Goal: Transaction & Acquisition: Purchase product/service

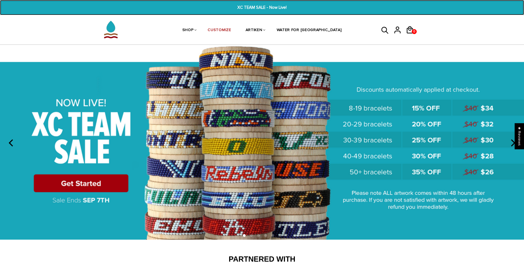
click at [265, 7] on span "XC TEAM SALE - Now Live!" at bounding box center [262, 7] width 203 height 6
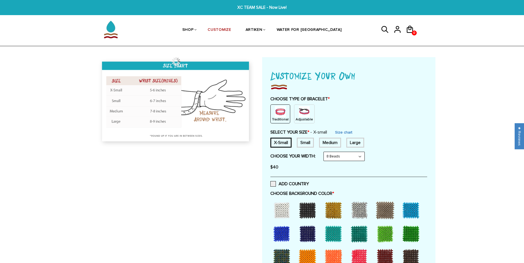
drag, startPoint x: 264, startPoint y: 7, endPoint x: 189, endPoint y: 15, distance: 75.2
click at [189, 15] on div at bounding box center [262, 8] width 322 height 15
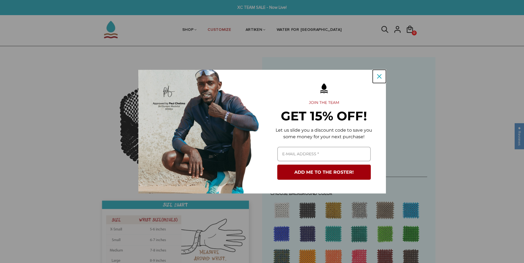
click at [377, 77] on icon "close icon" at bounding box center [379, 76] width 4 height 4
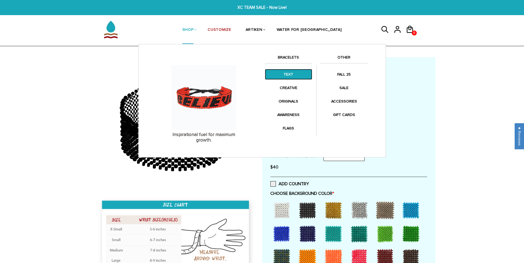
click at [288, 73] on link "TEXT" at bounding box center [288, 74] width 47 height 11
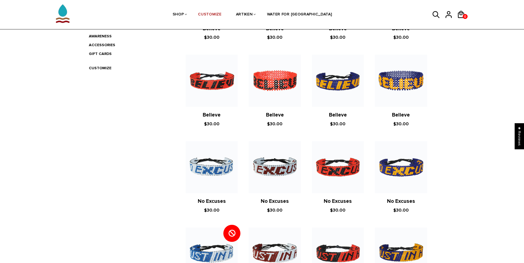
scroll to position [83, 0]
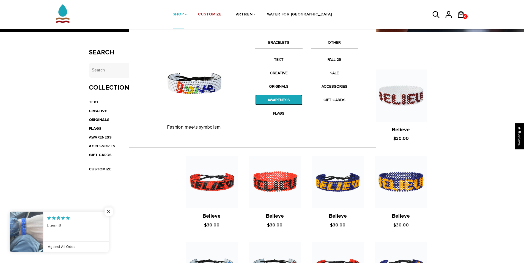
click at [290, 96] on link "AWARENESS" at bounding box center [278, 100] width 47 height 11
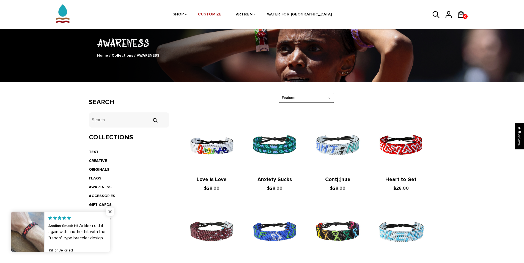
scroll to position [28, 0]
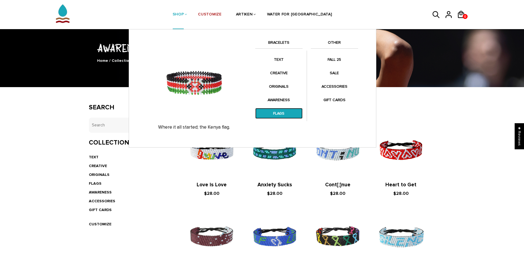
click at [286, 111] on link "FLAGS" at bounding box center [278, 113] width 47 height 11
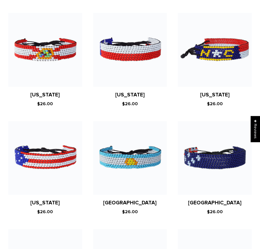
scroll to position [824, 0]
